Goal: Navigation & Orientation: Find specific page/section

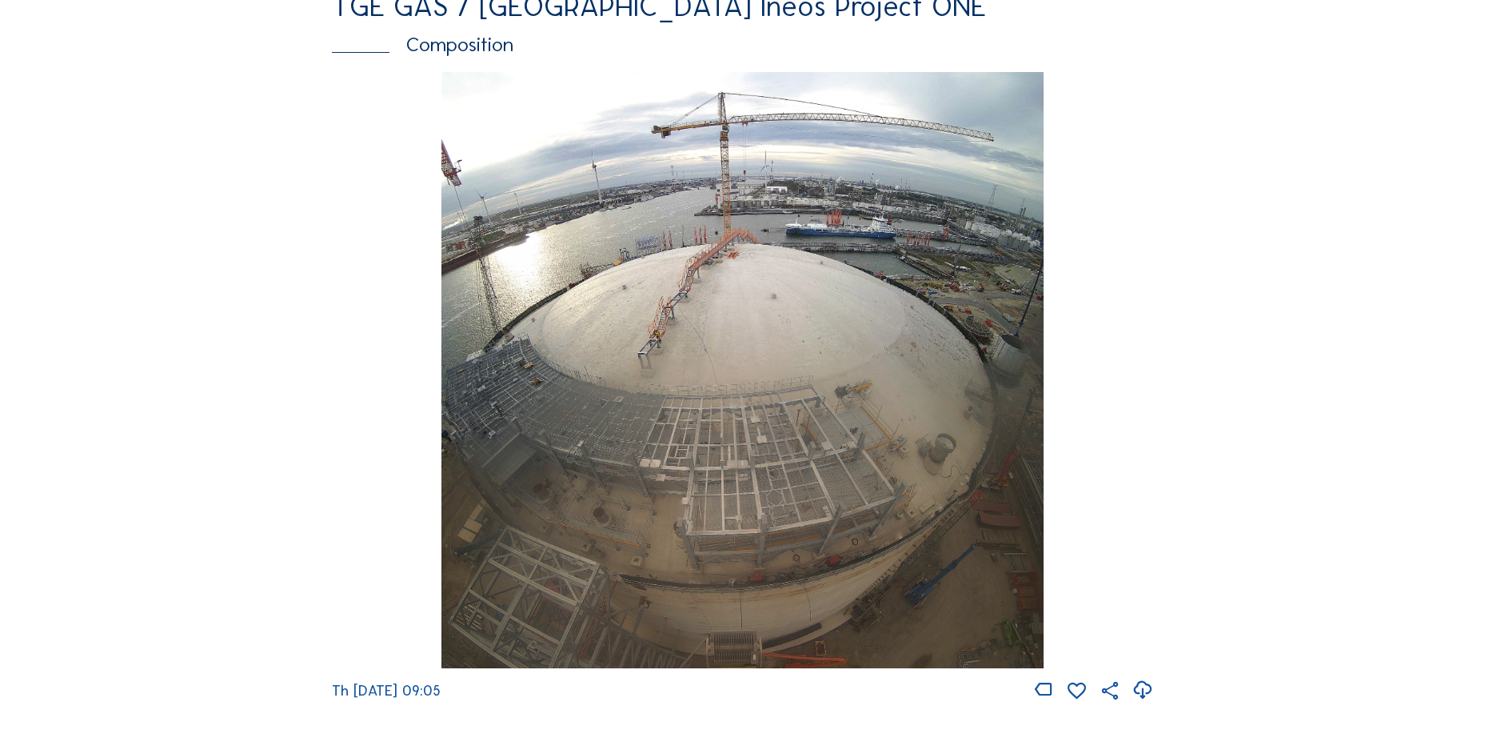
scroll to position [2386, 0]
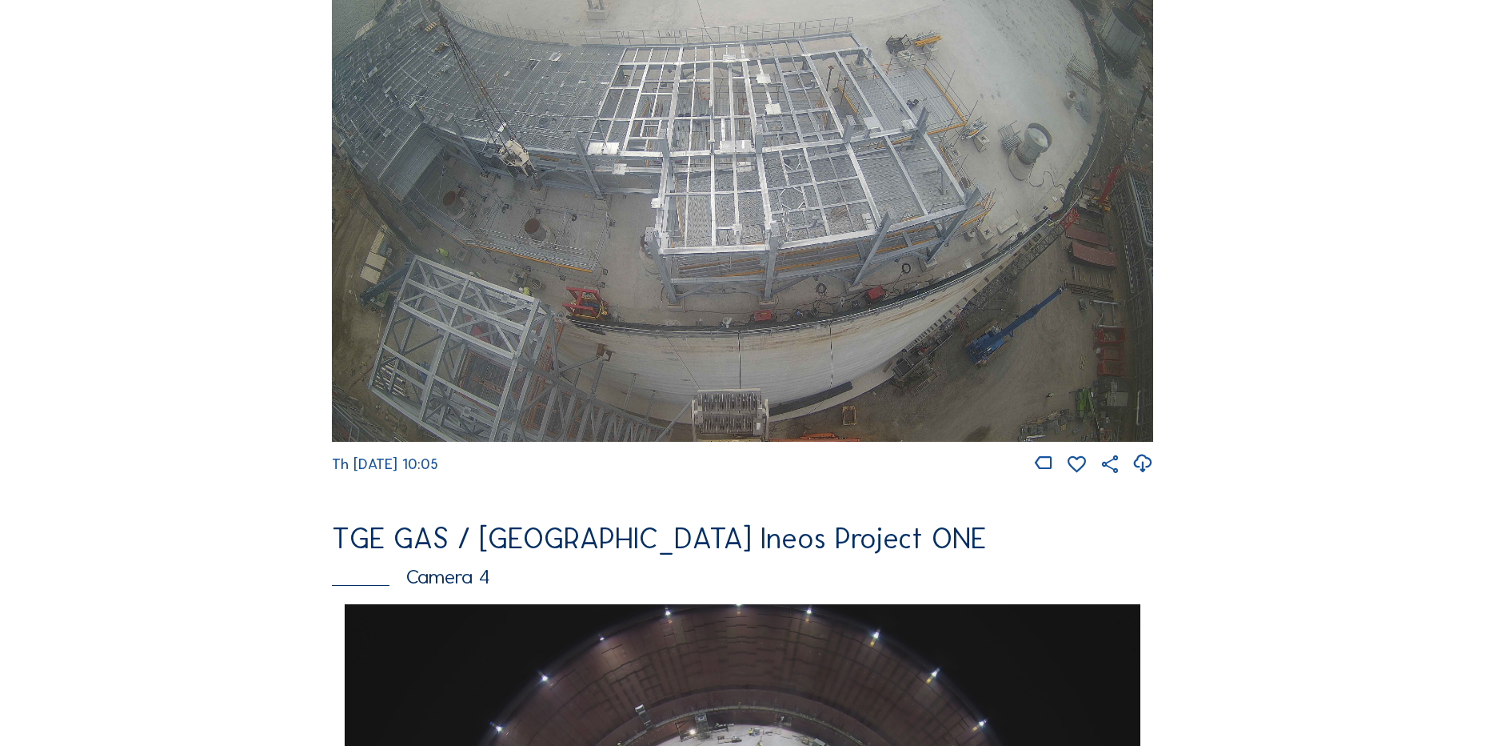
scroll to position [880, 0]
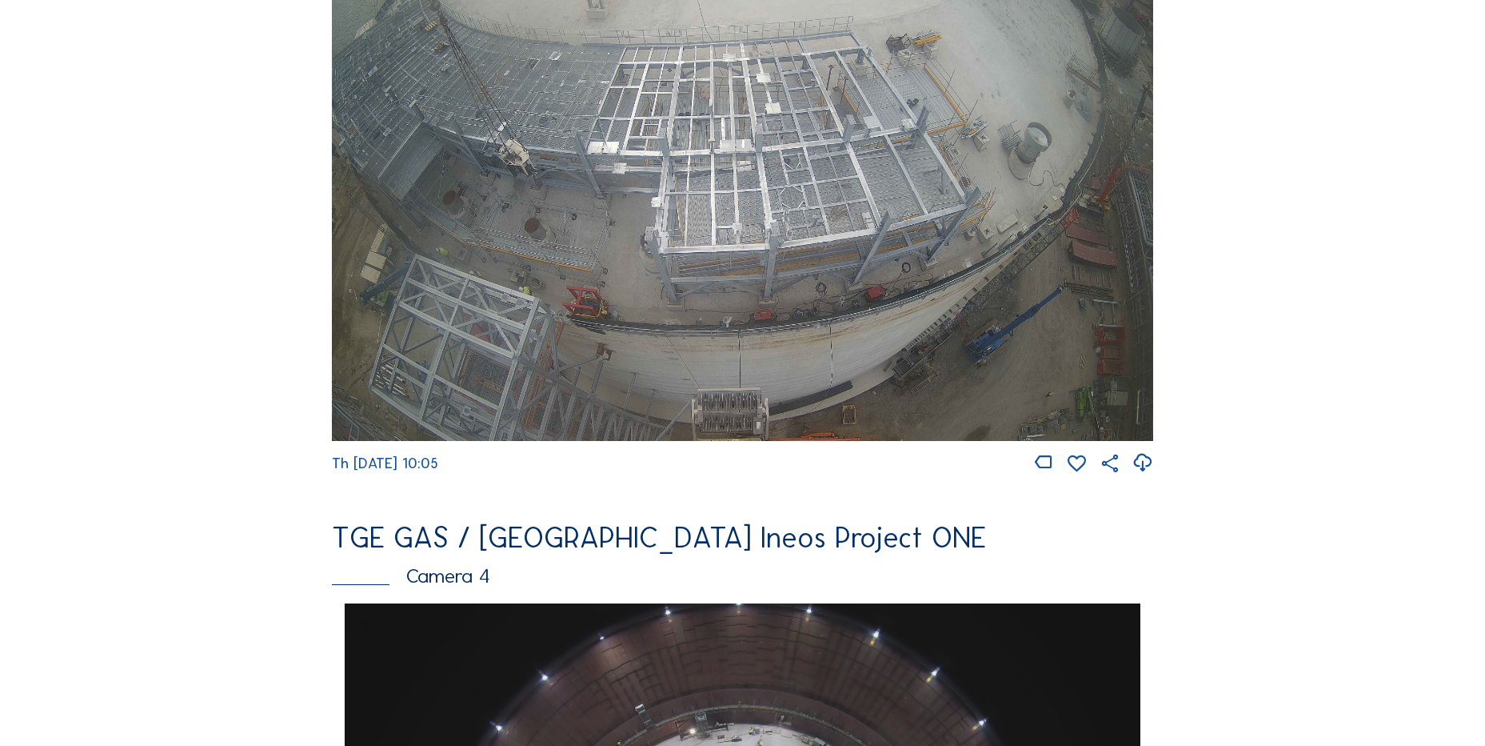
click at [1145, 470] on icon at bounding box center [1143, 463] width 22 height 26
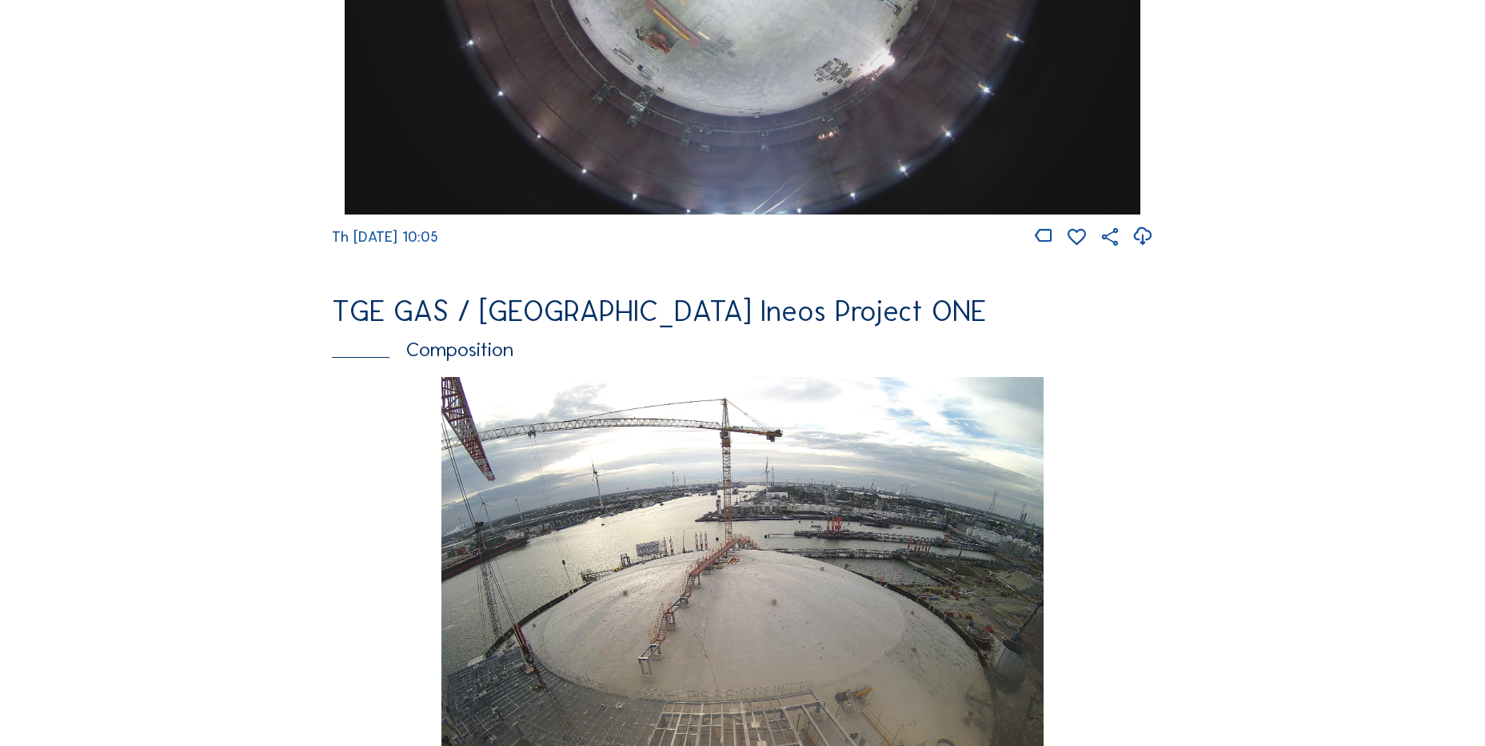
scroll to position [1680, 0]
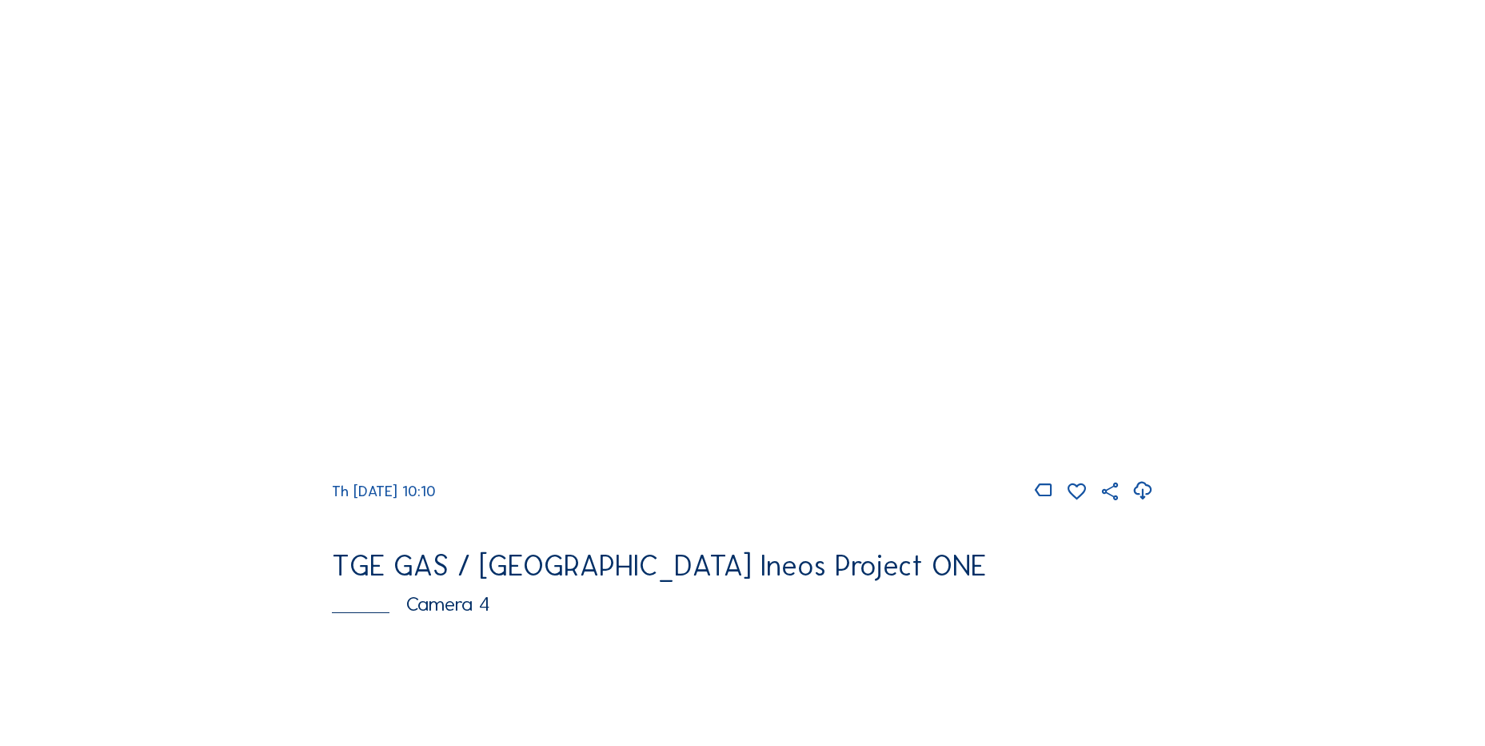
scroll to position [880, 0]
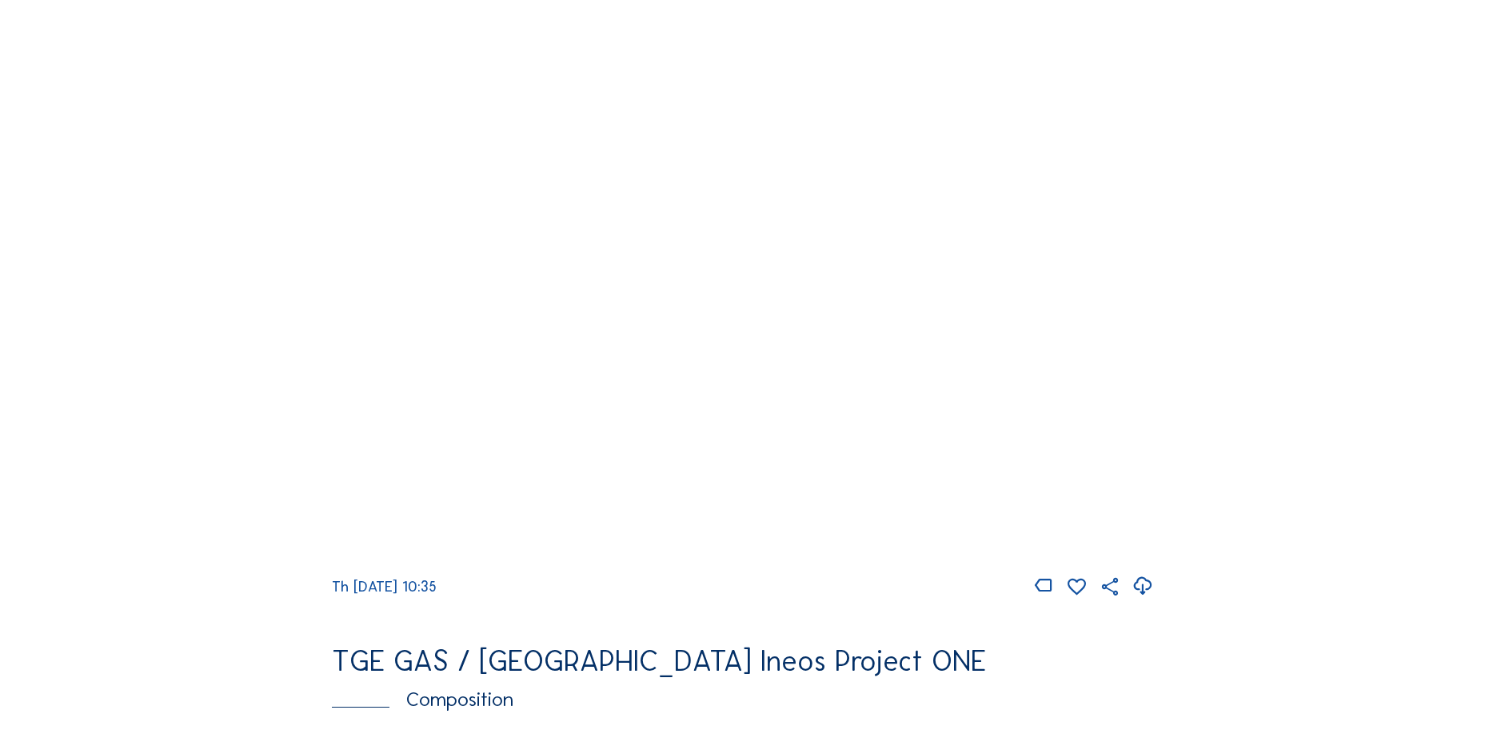
scroll to position [1680, 0]
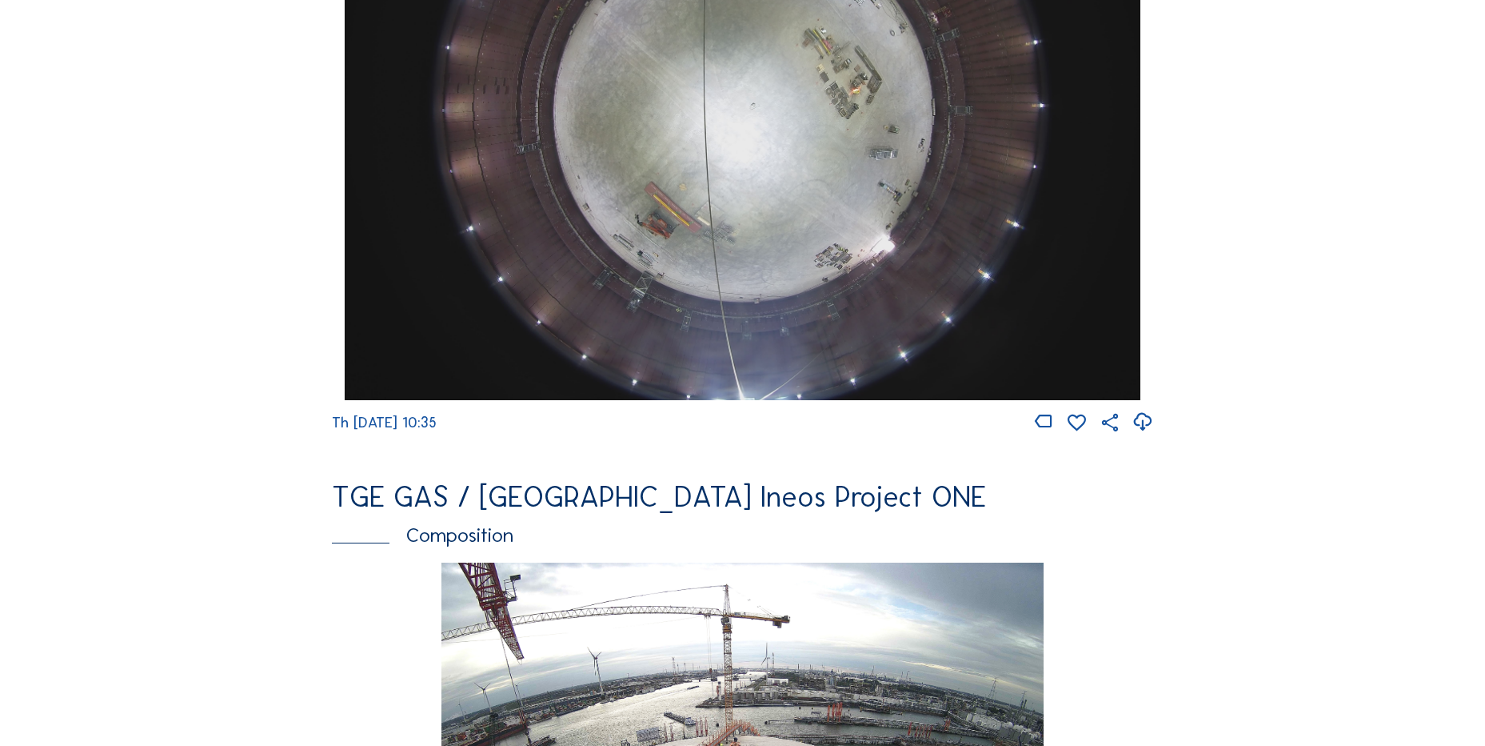
click at [1137, 435] on icon at bounding box center [1143, 422] width 22 height 26
click at [142, 383] on div "Cameras Timelapses My C-Site Feed Photo Show Map Search Fullscreen TGE GAS / An…" at bounding box center [742, 107] width 1485 height 3574
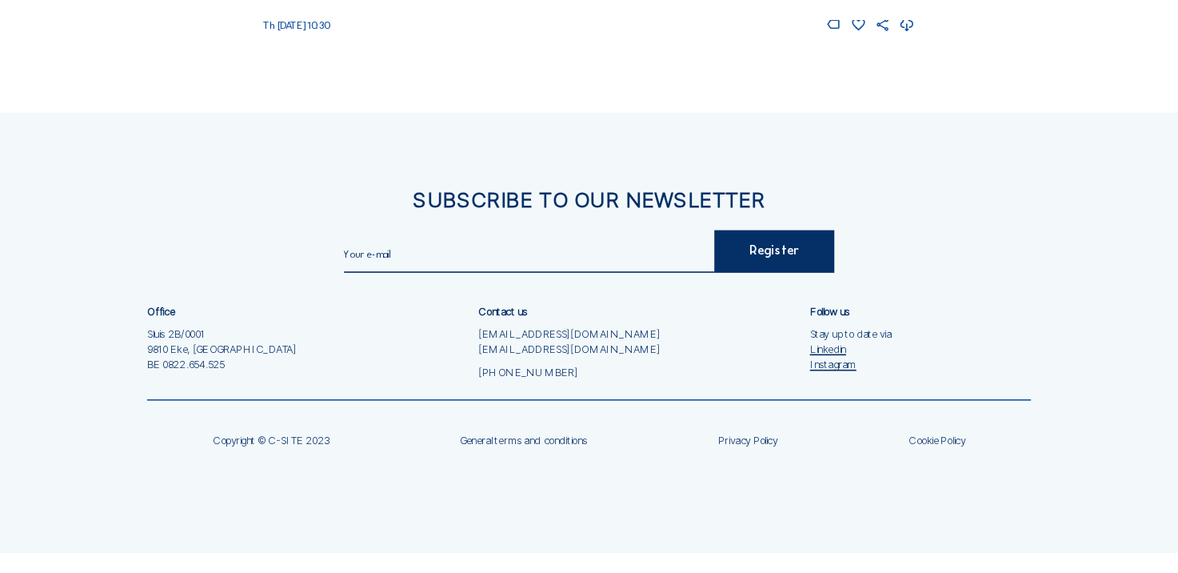
scroll to position [1426, 0]
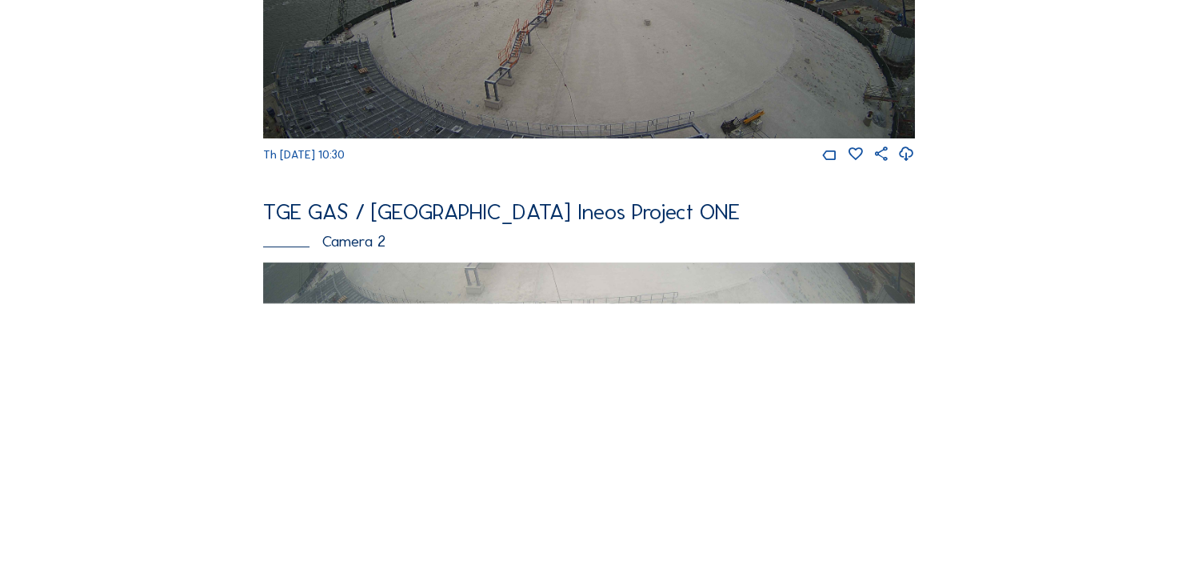
scroll to position [240, 0]
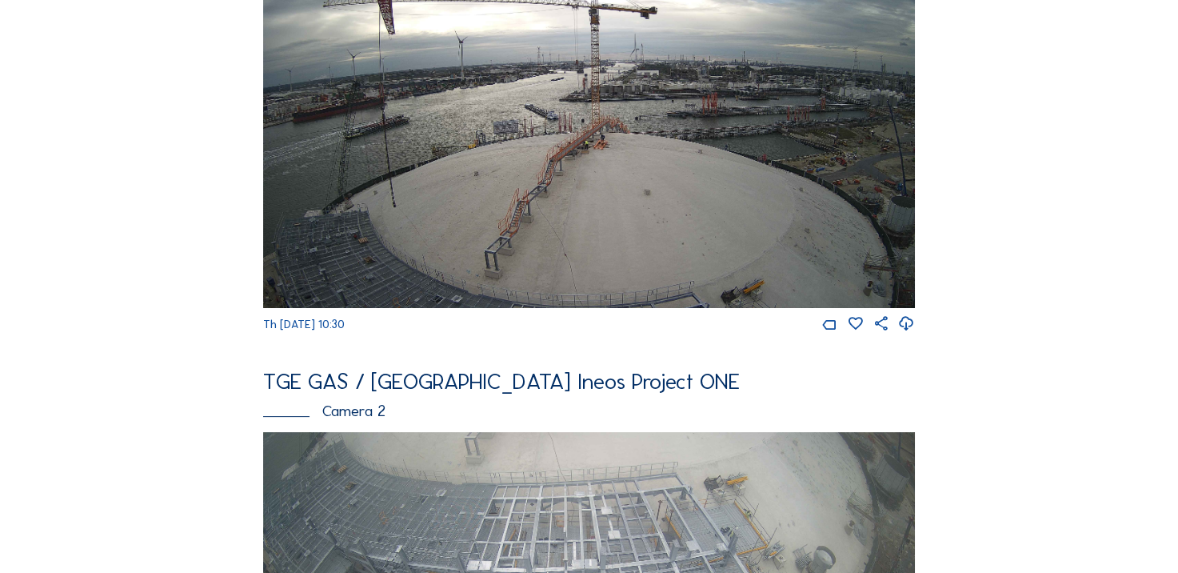
click at [910, 332] on icon at bounding box center [906, 324] width 17 height 21
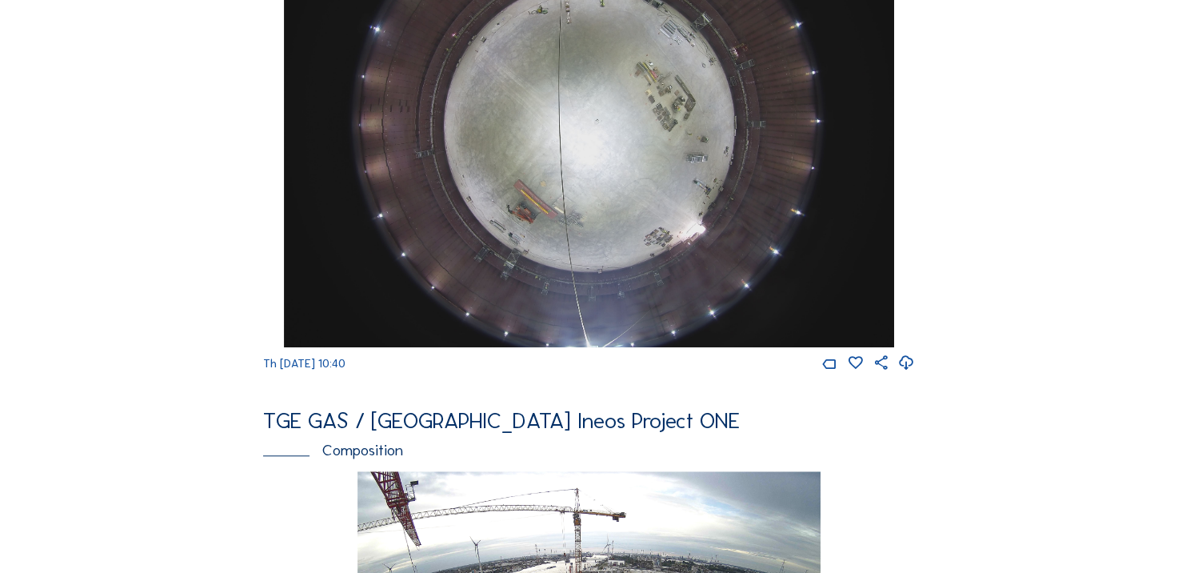
scroll to position [1280, 0]
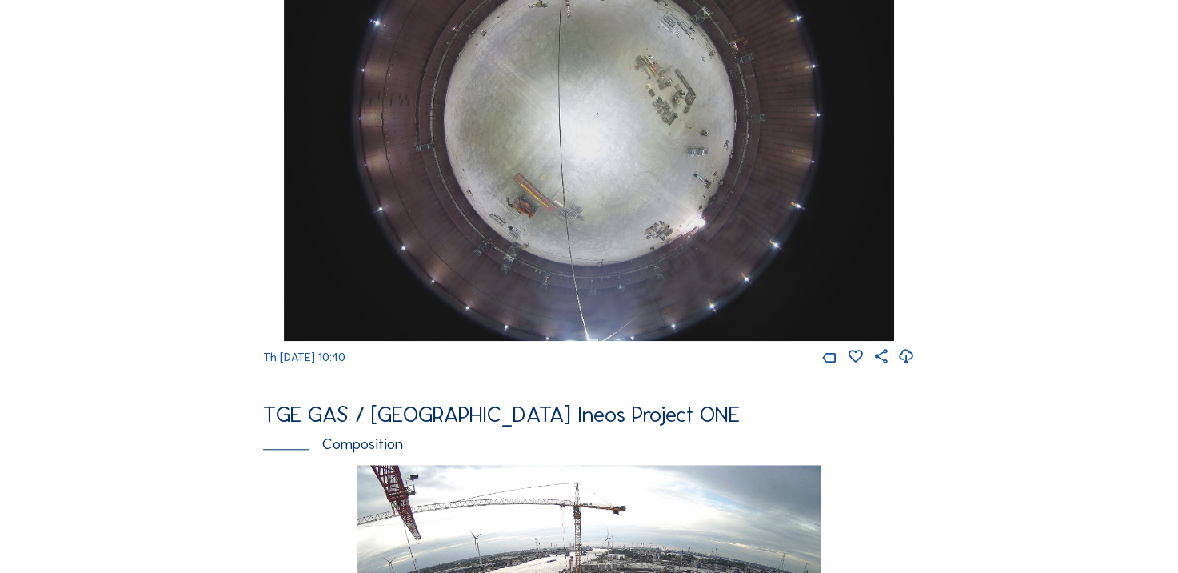
click at [143, 310] on div "Cameras Timelapses My C-Site Feed Photo Show Map Search Fullscreen TGE GAS / [G…" at bounding box center [589, 103] width 1178 height 2767
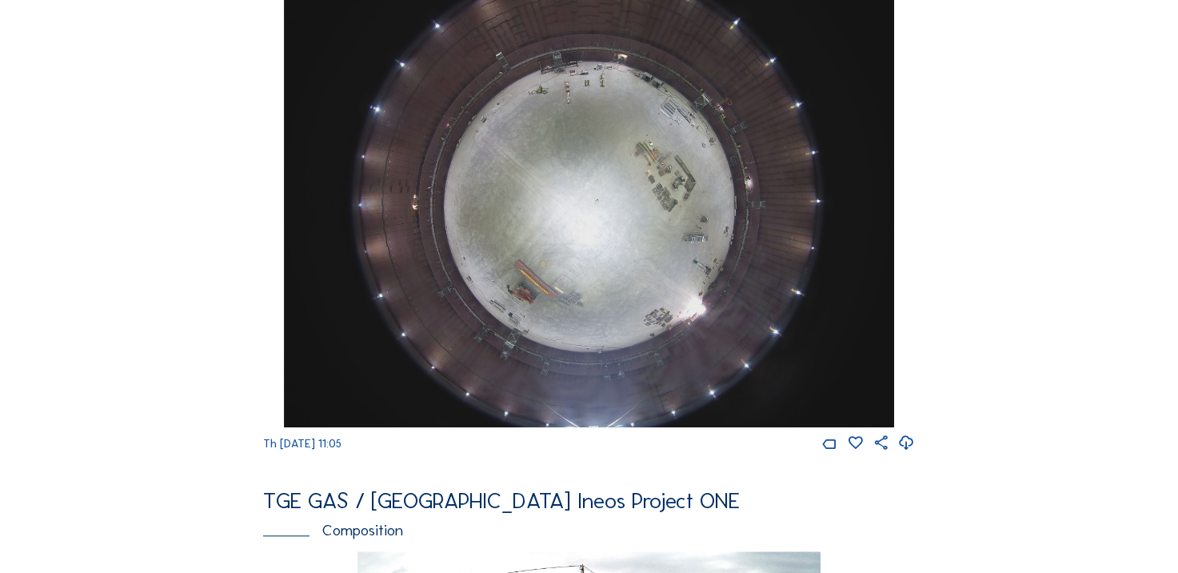
scroll to position [1280, 0]
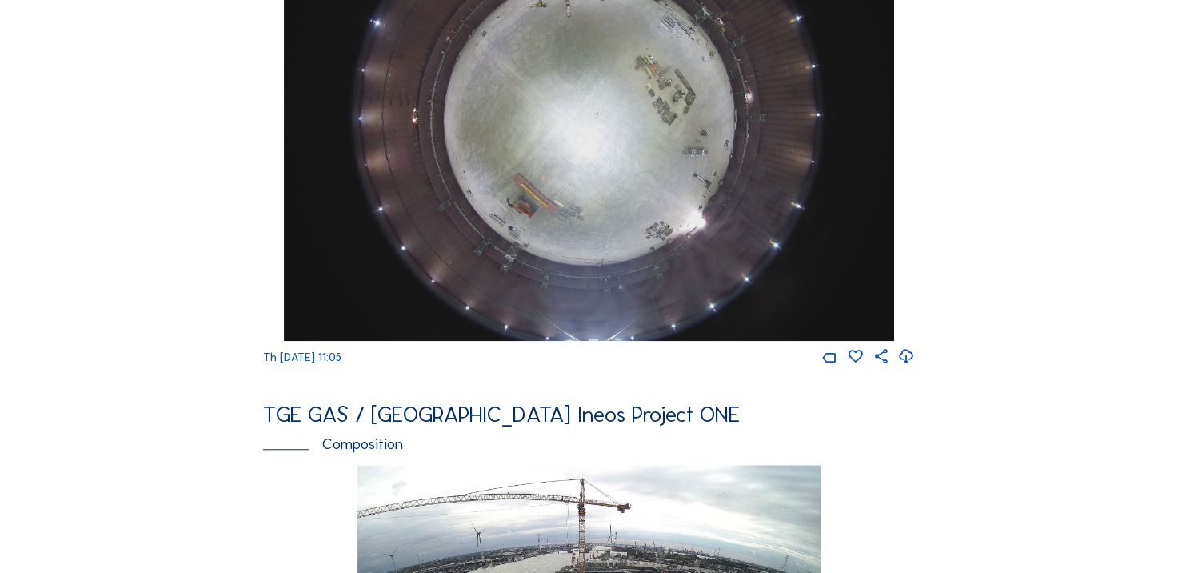
click at [915, 367] on icon at bounding box center [906, 356] width 17 height 21
click at [118, 230] on div "Cameras Timelapses My C-Site Feed Photo Show Map Search Fullscreen TGE GAS / [G…" at bounding box center [589, 103] width 1178 height 2767
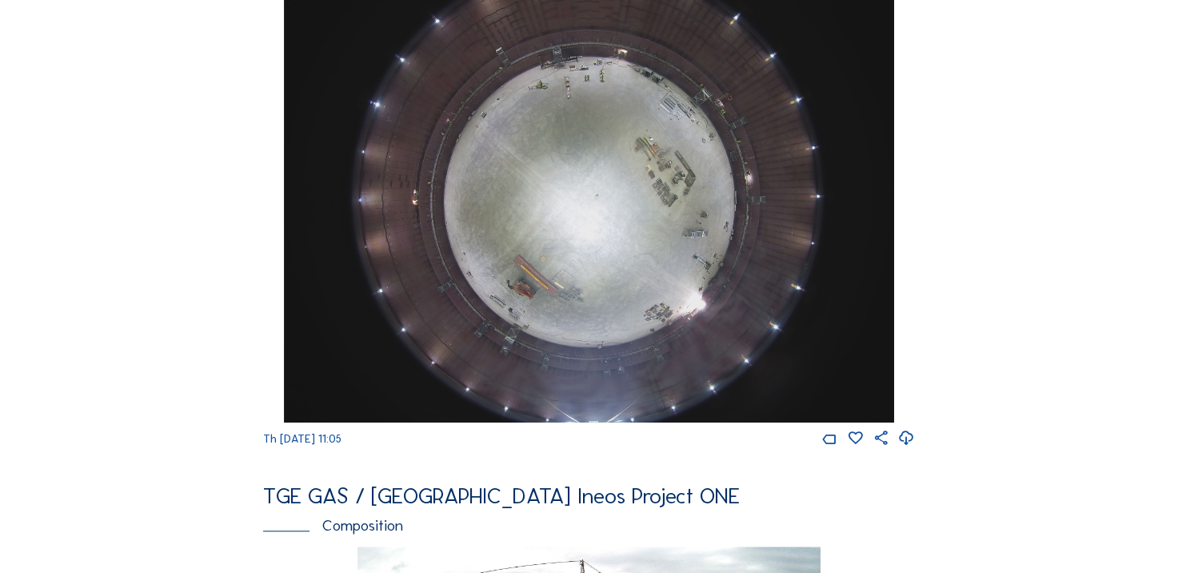
scroll to position [1120, 0]
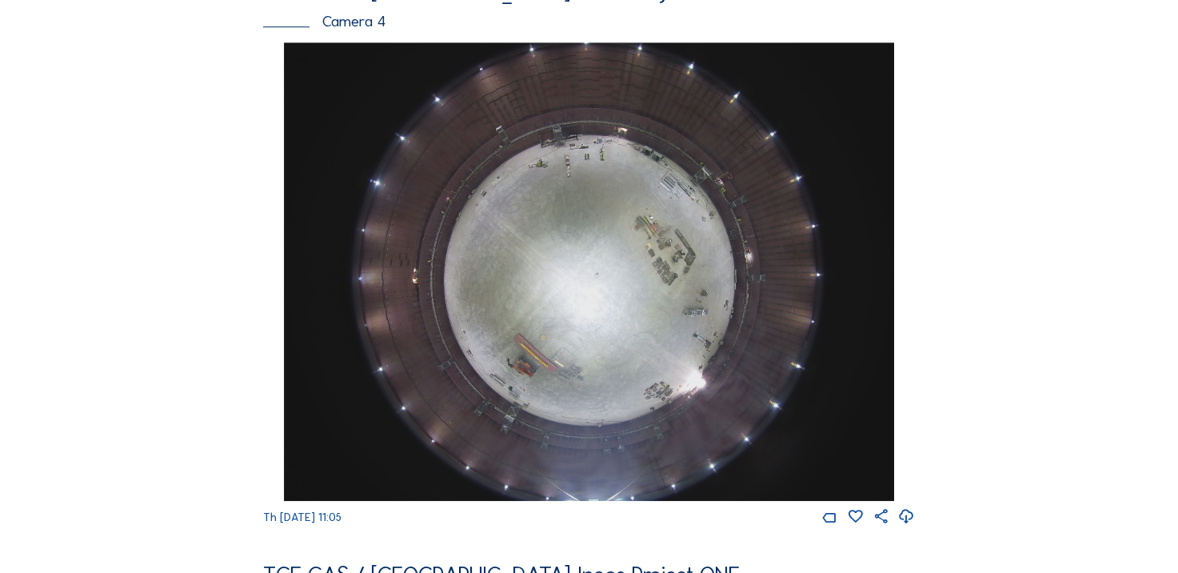
click at [236, 214] on div "Feed Photo Show Map Search Fullscreen TGE GAS / [GEOGRAPHIC_DATA] Ineos Project…" at bounding box center [589, 34] width 884 height 2147
click at [179, 200] on div "Feed Photo Show Map Search Fullscreen TGE GAS / [GEOGRAPHIC_DATA] Ineos Project…" at bounding box center [589, 34] width 884 height 2147
